Goal: Download file/media

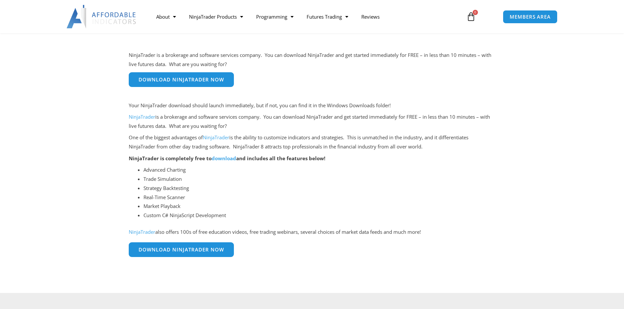
click at [213, 81] on span "Download NinjaTrader Now" at bounding box center [181, 79] width 85 height 5
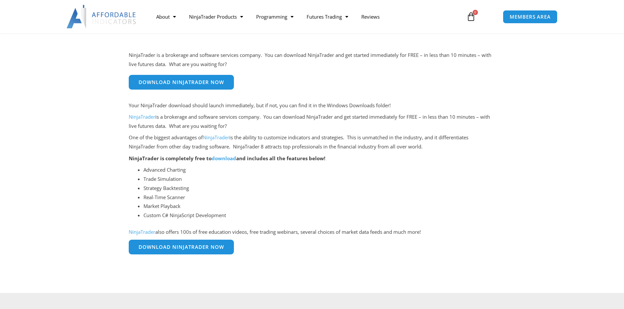
click at [214, 248] on span "Download NinjaTrader Now" at bounding box center [181, 248] width 85 height 5
